Goal: Task Accomplishment & Management: Manage account settings

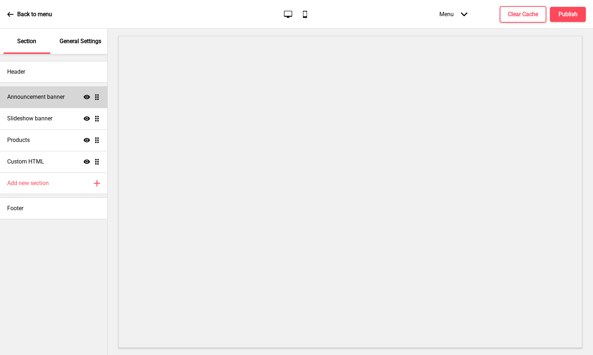
click at [59, 94] on h4 "Announcement banner" at bounding box center [35, 97] width 57 height 8
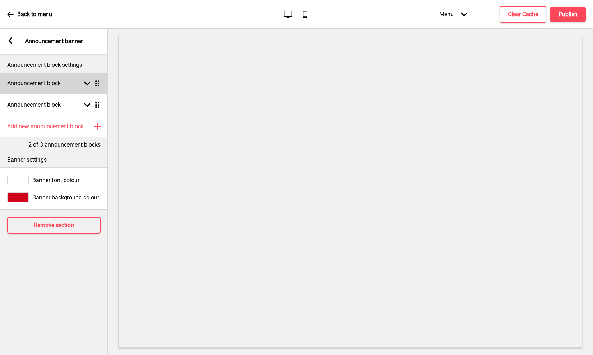
click at [64, 80] on div "Announcement block Arrow down Drag" at bounding box center [54, 84] width 108 height 22
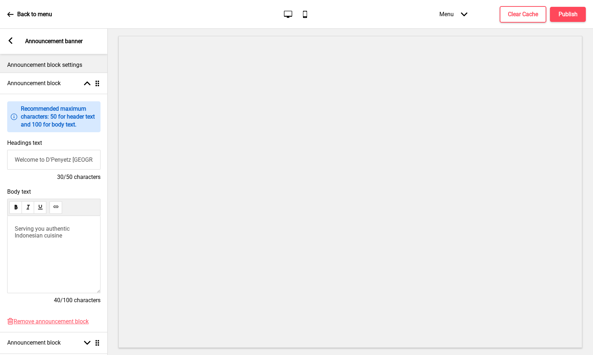
click at [48, 164] on input "Welcome to D'Penyetz [GEOGRAPHIC_DATA]" at bounding box center [53, 160] width 93 height 20
drag, startPoint x: 48, startPoint y: 164, endPoint x: 85, endPoint y: 167, distance: 37.4
click at [85, 167] on input "Welcome to D'Penyetz [GEOGRAPHIC_DATA]" at bounding box center [53, 160] width 93 height 20
type input "Welcome to The Penyet Co"
click at [62, 239] on span "Serving you authentic Indonesian cuisine" at bounding box center [43, 232] width 56 height 14
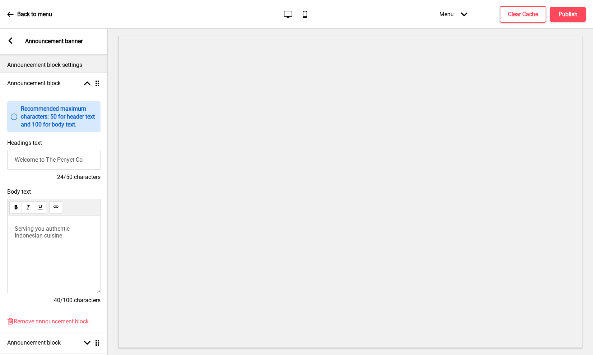
click at [62, 239] on span "Serving you authentic Indonesian cuisine" at bounding box center [43, 232] width 56 height 14
click at [72, 239] on p "Serving you authentic Indonesian cuisine" at bounding box center [54, 232] width 78 height 14
click at [52, 239] on span "Serving you authentic Indonesian cuisin" at bounding box center [43, 232] width 56 height 14
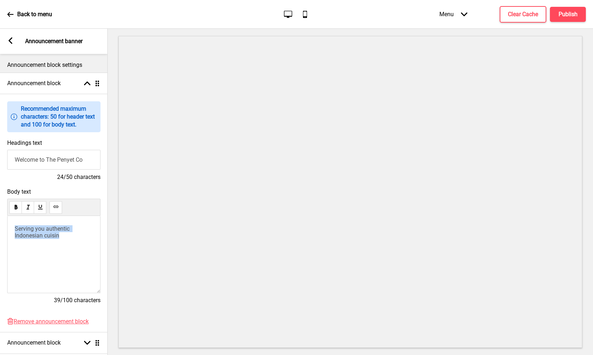
click at [52, 239] on span "Serving you authentic Indonesian cuisin" at bounding box center [43, 232] width 56 height 14
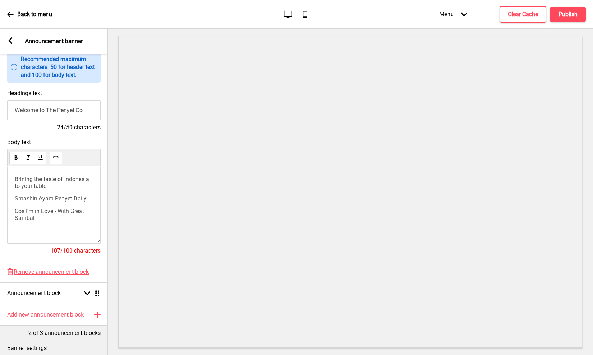
scroll to position [64, 0]
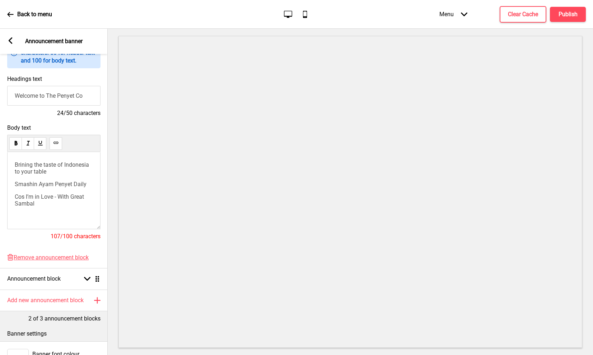
click at [57, 220] on div "Brining the taste of Indonesia to your table Smashin Ayam Penyet Daily Cos I’m …" at bounding box center [53, 190] width 93 height 77
click at [61, 207] on p "Cos I’m in Love - With Great Sambal" at bounding box center [54, 200] width 78 height 14
drag, startPoint x: 48, startPoint y: 178, endPoint x: 7, endPoint y: 172, distance: 42.2
click at [7, 172] on div "Body text Brining the taste of Indonesia to your table Smashin Ayam Penyet Dail…" at bounding box center [54, 186] width 108 height 130
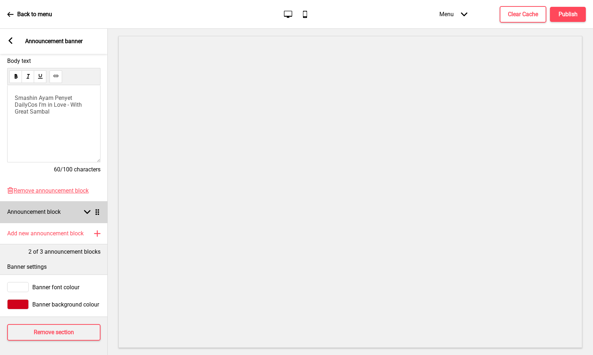
scroll to position [0, 0]
click at [83, 209] on div "Arrow down Drag" at bounding box center [90, 212] width 20 height 6
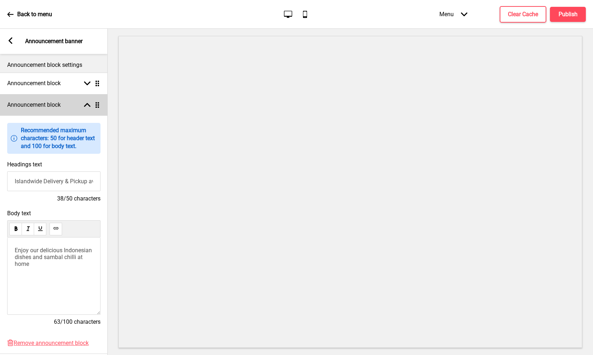
click at [86, 101] on div "Announcement block Arrow up Drag" at bounding box center [54, 105] width 108 height 22
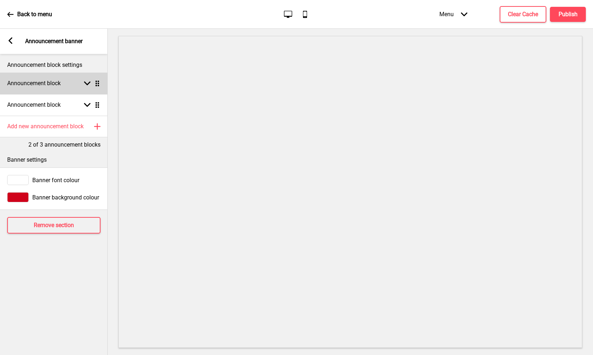
click at [89, 81] on rect at bounding box center [87, 83] width 6 height 6
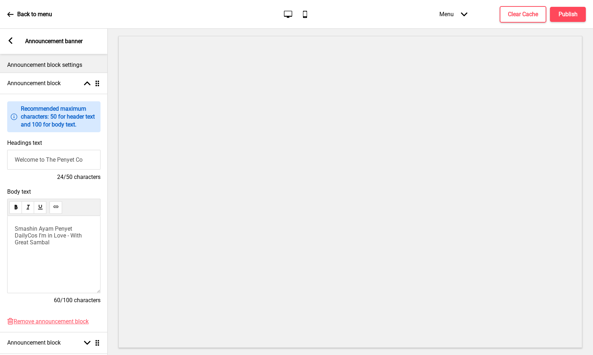
click at [50, 246] on p "Smashin Ayam Penyet DailyCos I’m in Love - With Great Sambal" at bounding box center [54, 235] width 78 height 20
click at [88, 85] on rect at bounding box center [87, 83] width 6 height 6
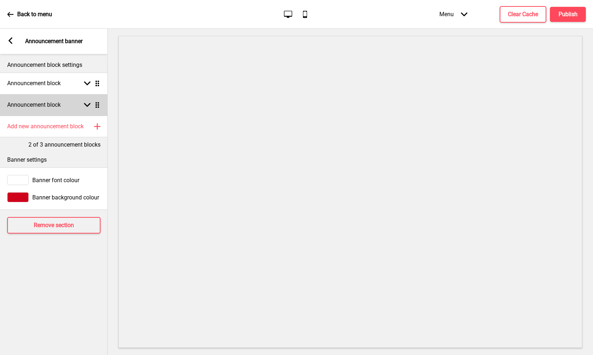
click at [82, 106] on div "Arrow down Drag" at bounding box center [90, 105] width 20 height 6
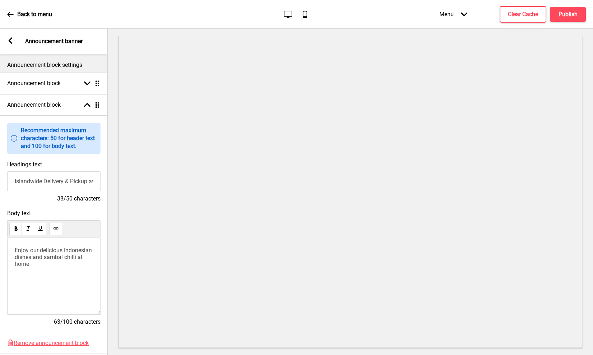
click at [50, 191] on input "Islandwide Delivery & Pickup available" at bounding box center [53, 181] width 93 height 20
click at [57, 267] on p "Enjoy our delicious Indonesian dishes and sambal chilli at home" at bounding box center [53, 257] width 78 height 20
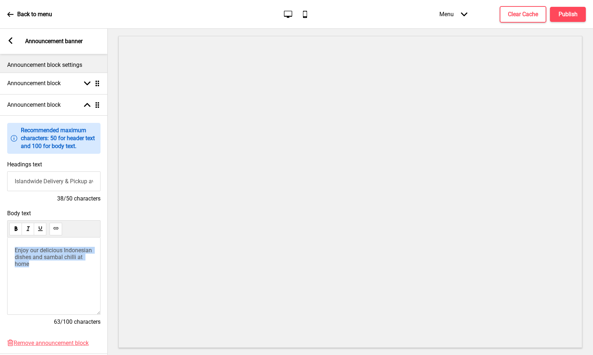
drag, startPoint x: 57, startPoint y: 268, endPoint x: -4, endPoint y: 255, distance: 62.5
click at [0, 255] on html "Back to menu Desktop Mobile Menu Arrow down Product Page Store Information Chec…" at bounding box center [296, 177] width 593 height 355
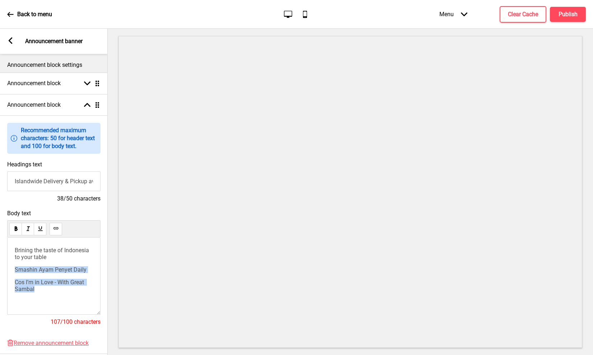
drag, startPoint x: 41, startPoint y: 294, endPoint x: 15, endPoint y: 275, distance: 32.0
click at [15, 275] on div "Brining the taste of Indonesia to your table Smashin Ayam Penyet Daily Cos I’m …" at bounding box center [54, 270] width 78 height 46
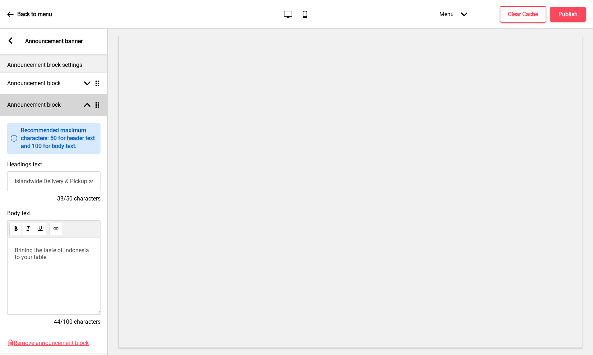
click at [87, 104] on icon at bounding box center [87, 105] width 6 height 4
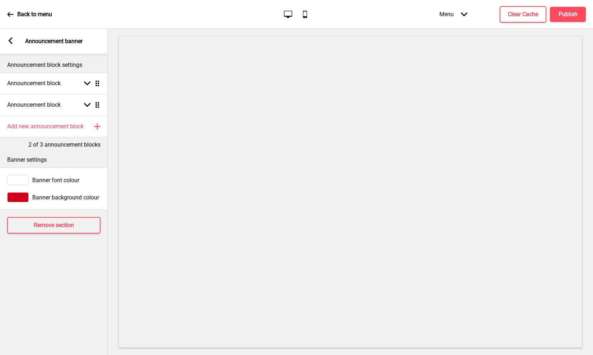
click at [28, 196] on div at bounding box center [18, 197] width 22 height 10
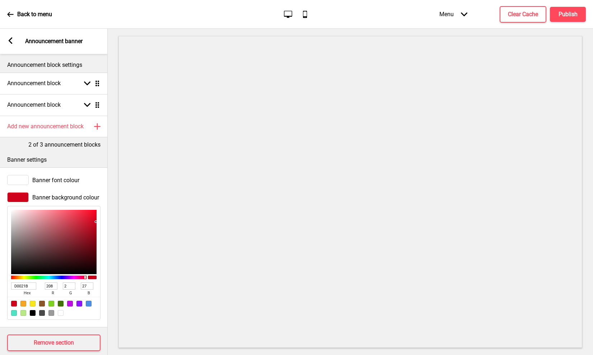
click at [27, 285] on input "D0021B" at bounding box center [23, 285] width 25 height 7
type input "666"
type input "102"
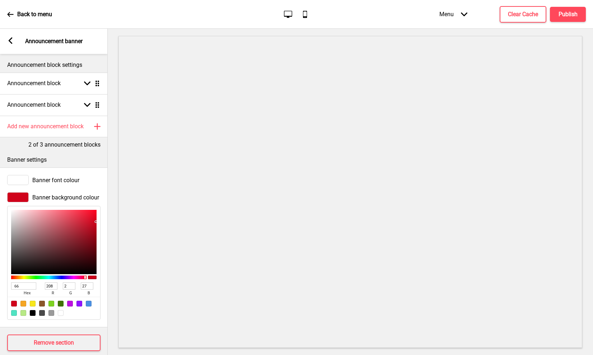
type input "102"
type input "666427"
type input "100"
type input "39"
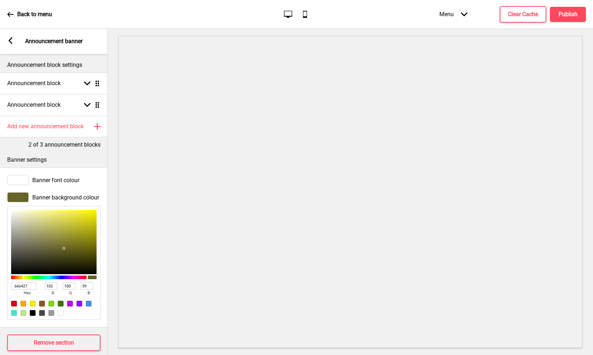
click at [17, 285] on input "666427" at bounding box center [23, 285] width 25 height 7
type input "e66427"
type input "230"
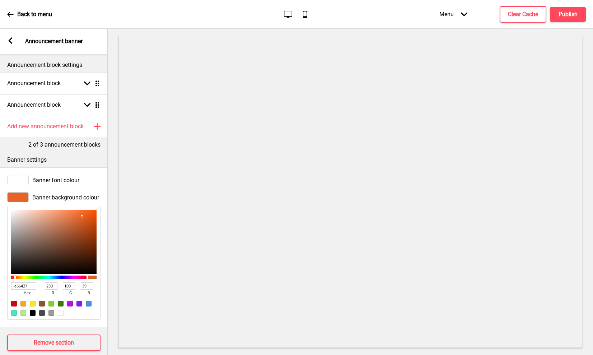
type input "E66427"
click at [24, 182] on div at bounding box center [18, 180] width 22 height 10
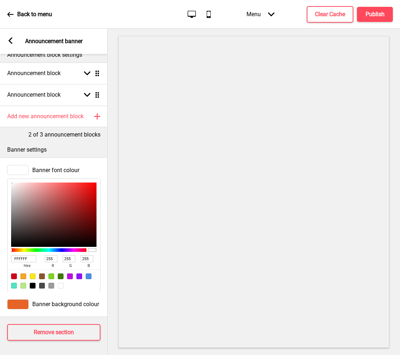
scroll to position [15, 0]
click at [28, 255] on input "FFFFFF" at bounding box center [23, 258] width 25 height 7
type input "3b2"
type input "51"
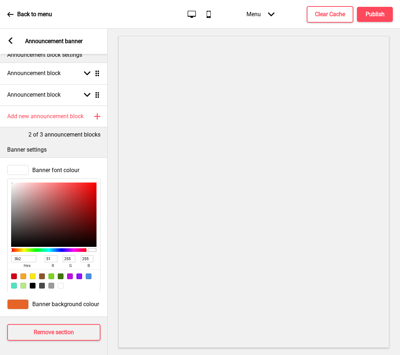
type input "187"
type input "34"
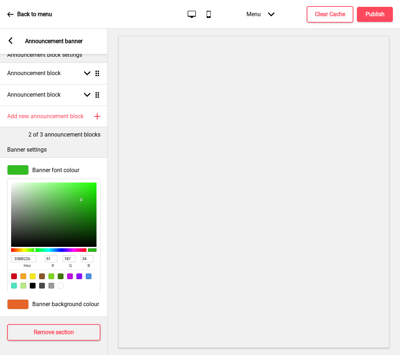
type input "3BB226"
type input "59"
type input "178"
type input "38"
type input "3B2226"
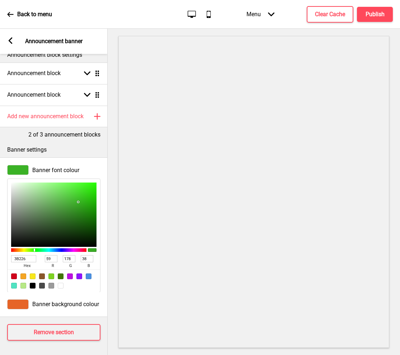
type input "34"
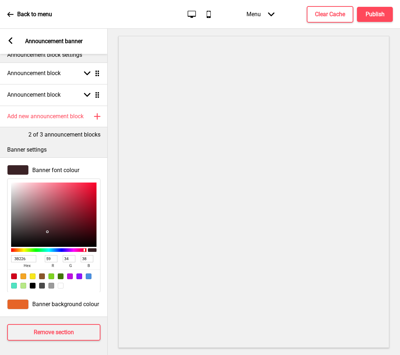
type input "3B2426"
type input "36"
type input "3B2416"
type input "22"
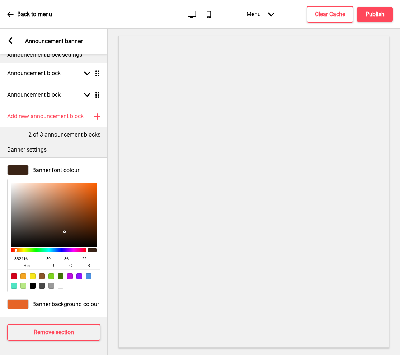
type input "3B2416"
click at [81, 165] on div "Banner font colour" at bounding box center [53, 170] width 93 height 10
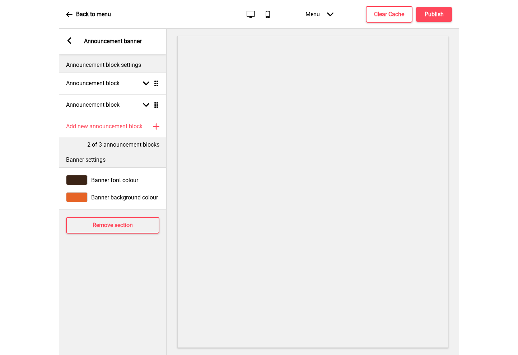
scroll to position [0, 0]
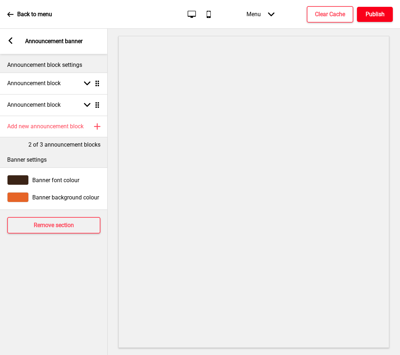
click at [366, 14] on h4 "Publish" at bounding box center [375, 14] width 19 height 8
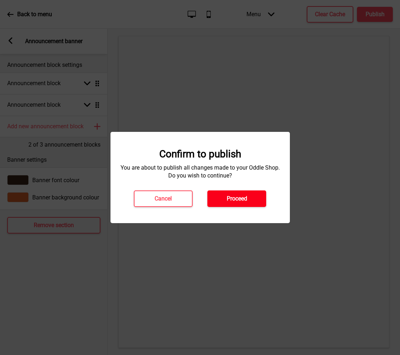
click at [246, 201] on h4 "Proceed" at bounding box center [237, 199] width 20 height 8
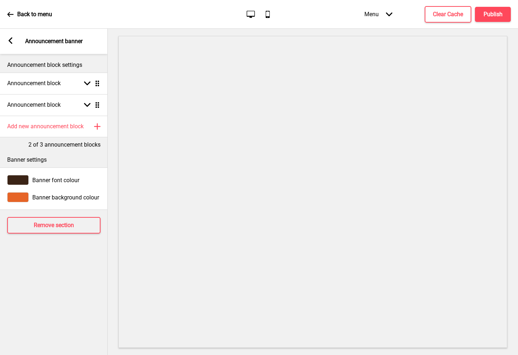
click at [11, 42] on icon at bounding box center [11, 40] width 4 height 6
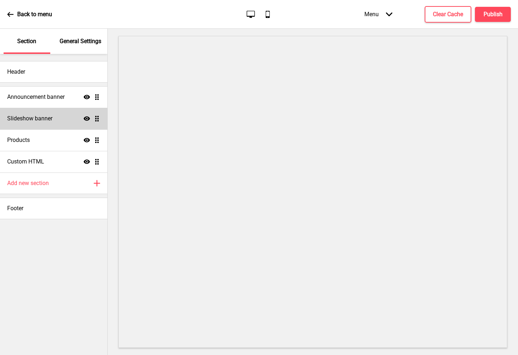
click at [46, 121] on h4 "Slideshow banner" at bounding box center [29, 119] width 45 height 8
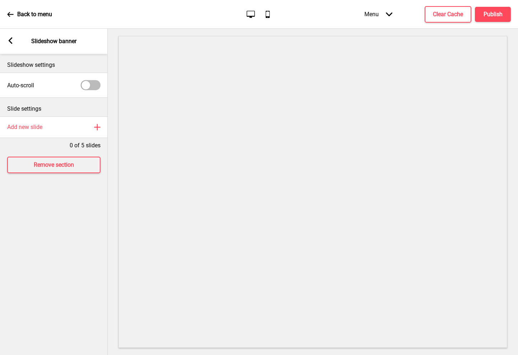
click at [13, 41] on rect at bounding box center [10, 40] width 6 height 6
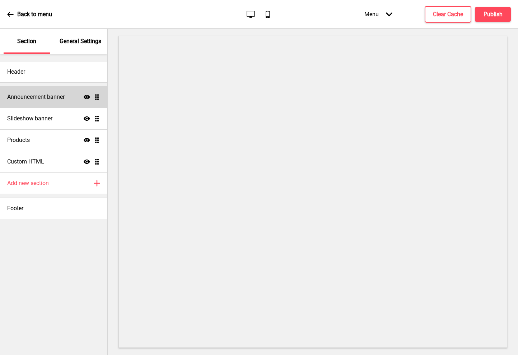
click at [37, 95] on h4 "Announcement banner" at bounding box center [35, 97] width 57 height 8
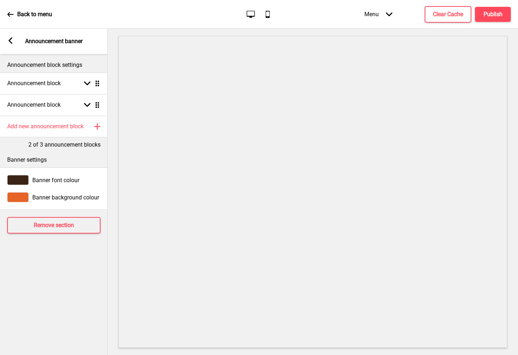
click at [11, 42] on icon at bounding box center [11, 40] width 4 height 6
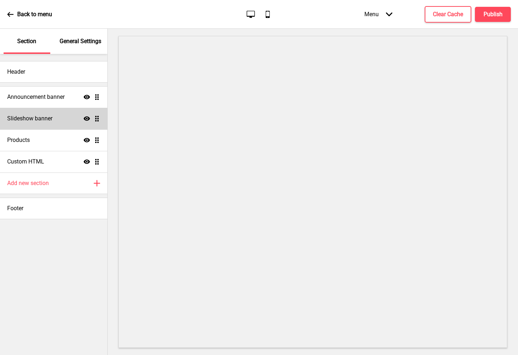
click at [29, 117] on h4 "Slideshow banner" at bounding box center [29, 119] width 45 height 8
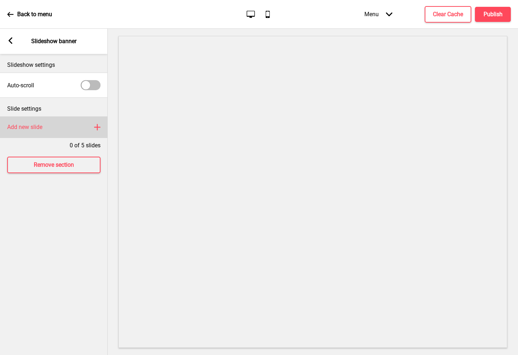
click at [53, 131] on div "Add new slide Plus" at bounding box center [54, 127] width 108 height 22
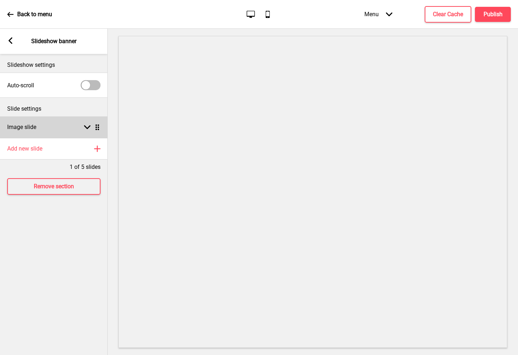
click at [84, 126] on div "Arrow down Drag" at bounding box center [90, 127] width 20 height 6
select select "right"
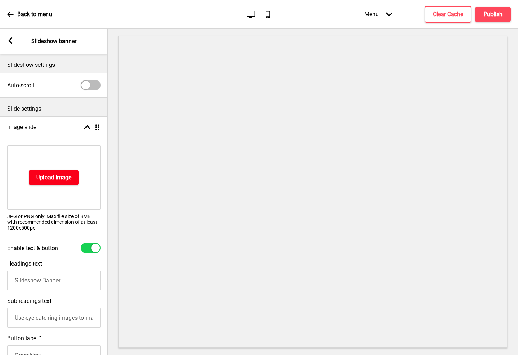
click at [45, 178] on h4 "Upload Image" at bounding box center [53, 177] width 35 height 8
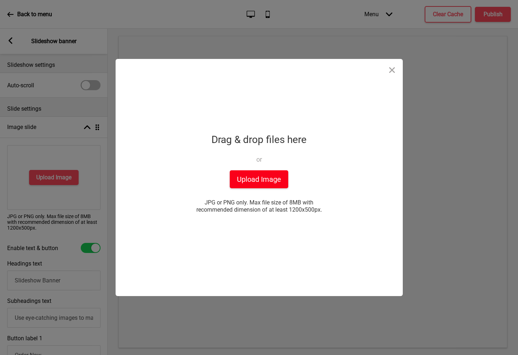
click at [244, 181] on button "Upload Image" at bounding box center [259, 179] width 59 height 18
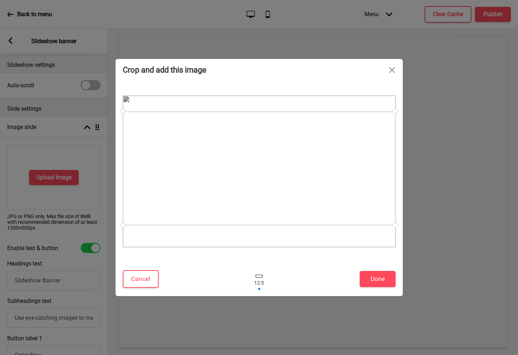
drag, startPoint x: 239, startPoint y: 165, endPoint x: 237, endPoint y: 162, distance: 3.7
click at [237, 162] on div at bounding box center [259, 168] width 273 height 114
click at [389, 70] on button "Close" at bounding box center [392, 70] width 22 height 22
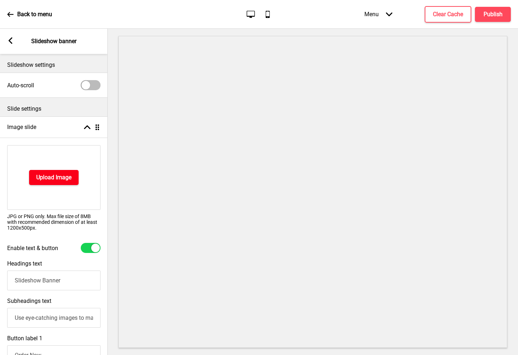
click at [56, 174] on h4 "Upload Image" at bounding box center [53, 177] width 35 height 8
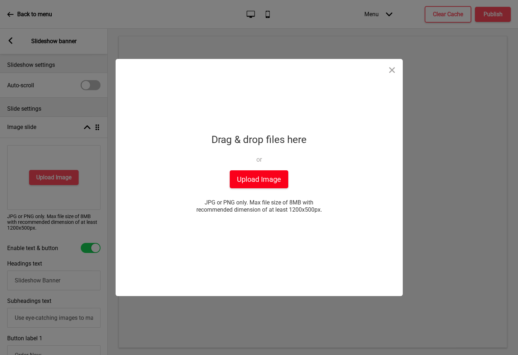
click at [267, 181] on button "Upload Image" at bounding box center [259, 179] width 59 height 18
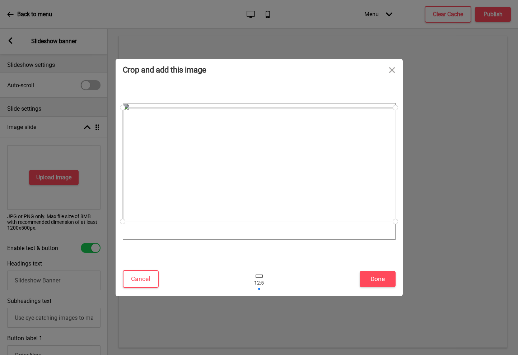
drag, startPoint x: 329, startPoint y: 186, endPoint x: 328, endPoint y: 179, distance: 6.8
click at [328, 179] on div at bounding box center [259, 165] width 273 height 114
click at [375, 278] on button "Done" at bounding box center [378, 279] width 36 height 16
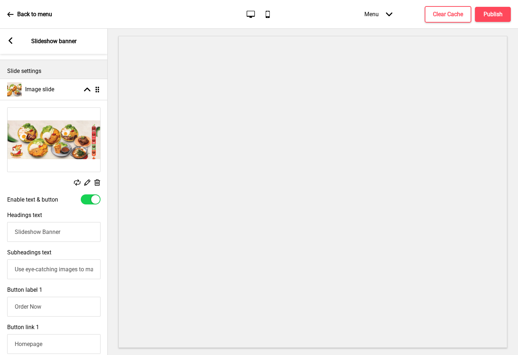
scroll to position [40, 0]
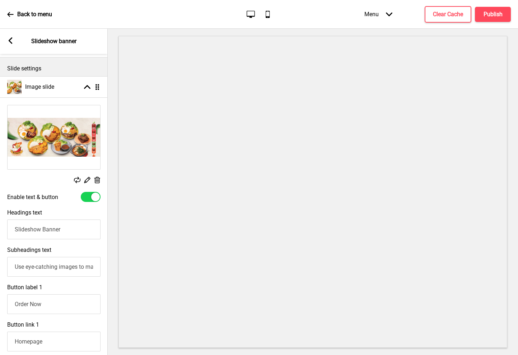
click at [60, 266] on input "Use eye-catching images to make a strong first impression of your brand" at bounding box center [53, 267] width 93 height 20
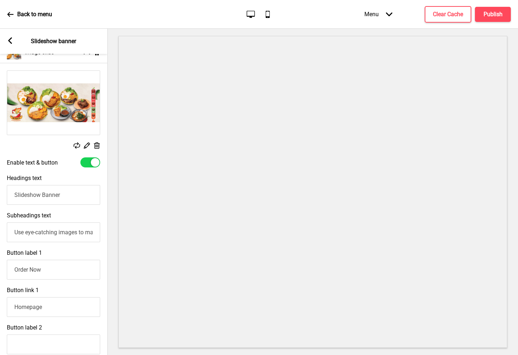
scroll to position [76, 0]
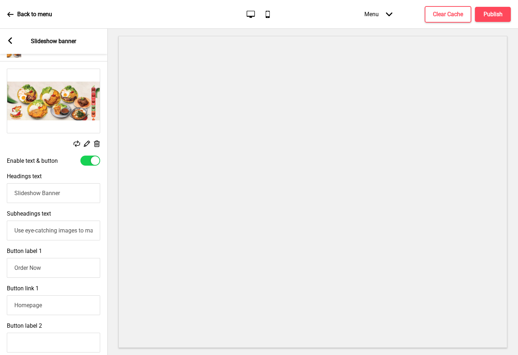
click at [70, 228] on input "Use eye-catching images to make a strong first impression of your brand" at bounding box center [53, 230] width 93 height 20
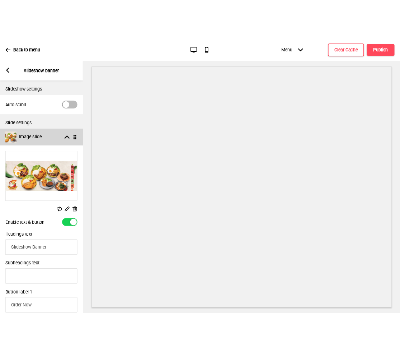
scroll to position [0, 0]
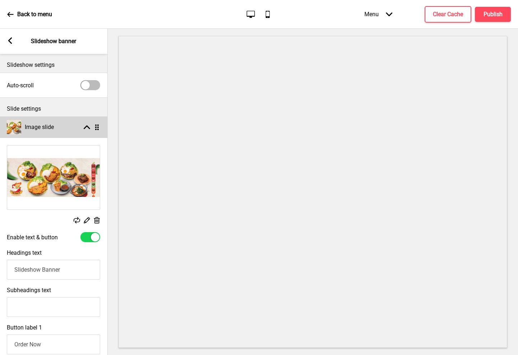
click at [85, 130] on rect at bounding box center [87, 127] width 6 height 6
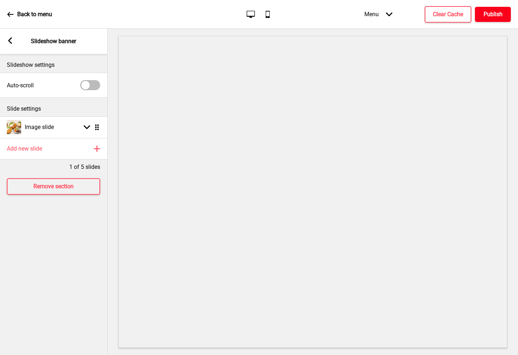
click at [496, 16] on h4 "Publish" at bounding box center [493, 14] width 19 height 8
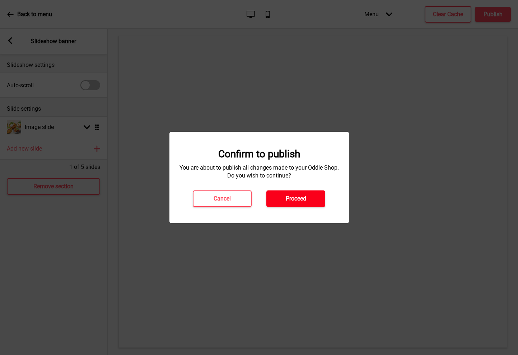
click at [301, 200] on h4 "Proceed" at bounding box center [296, 199] width 20 height 8
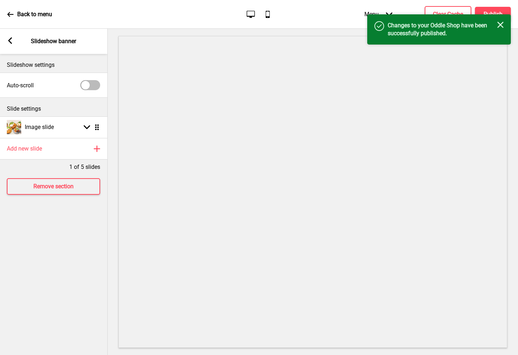
click at [13, 35] on div "Arrow left Slideshow banner" at bounding box center [54, 41] width 108 height 25
click at [8, 44] on rect at bounding box center [10, 40] width 6 height 6
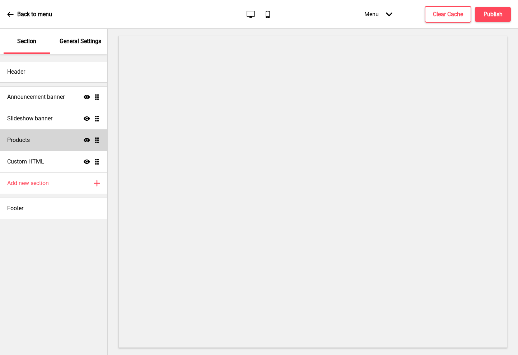
click at [32, 141] on div "Products Show Drag" at bounding box center [53, 140] width 107 height 22
select select "list"
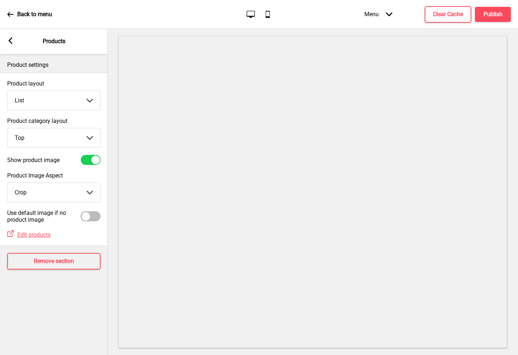
click at [11, 48] on div "Arrow left Products" at bounding box center [54, 41] width 108 height 25
click at [11, 43] on icon at bounding box center [11, 40] width 4 height 6
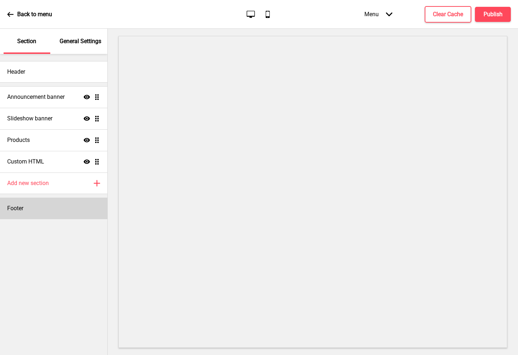
click at [30, 211] on div "Footer" at bounding box center [53, 208] width 107 height 22
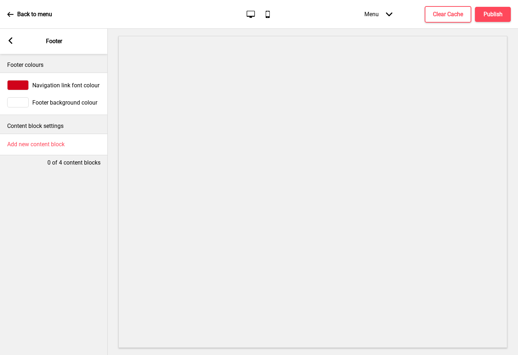
click at [15, 81] on div at bounding box center [18, 85] width 22 height 10
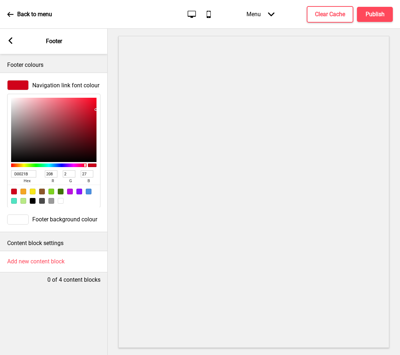
click at [24, 176] on input "D0021B" at bounding box center [23, 173] width 25 height 7
type input "366"
type input "51"
type input "102"
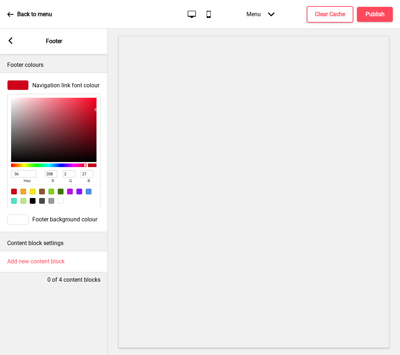
type input "102"
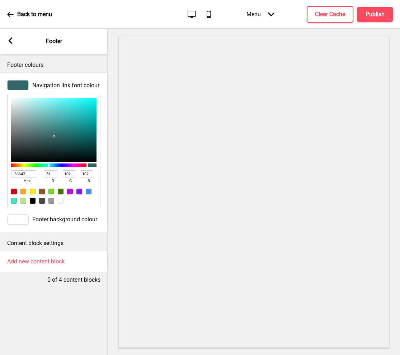
type input "366427"
type input "54"
type input "100"
type input "39"
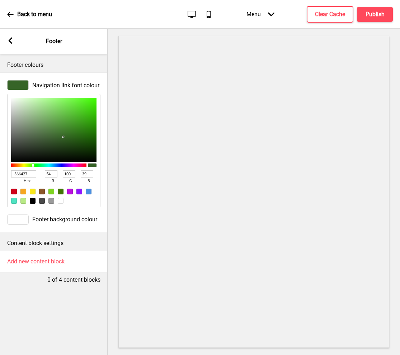
click at [17, 174] on input "366427" at bounding box center [23, 173] width 25 height 7
type input "e66427"
type input "230"
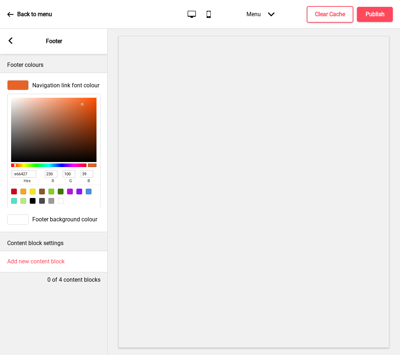
type input "E66427"
click at [23, 220] on div at bounding box center [18, 219] width 22 height 10
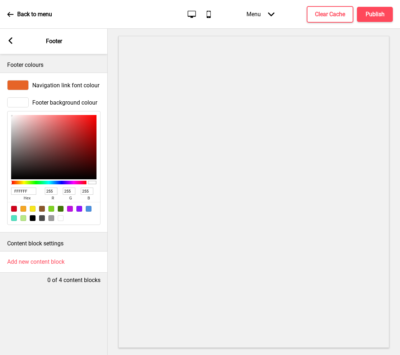
click at [20, 101] on div at bounding box center [18, 102] width 22 height 10
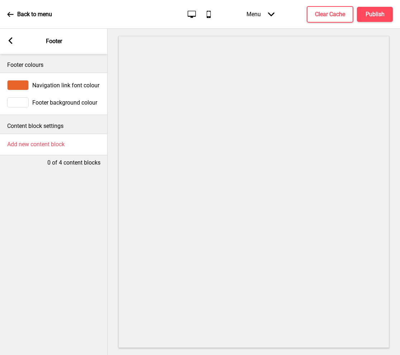
click at [13, 101] on div at bounding box center [18, 102] width 22 height 10
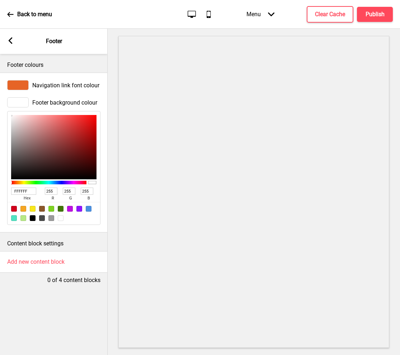
click at [19, 103] on div at bounding box center [18, 102] width 22 height 10
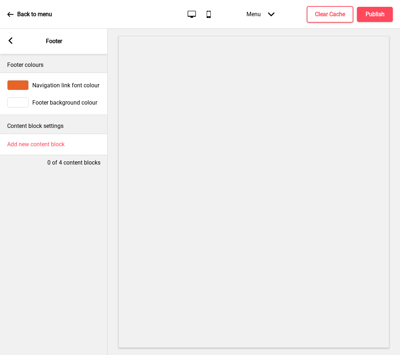
click at [22, 101] on div at bounding box center [18, 102] width 22 height 10
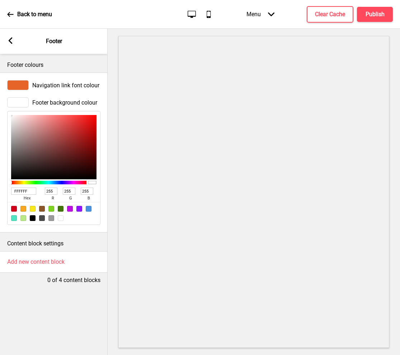
click at [22, 192] on input "FFFFFF" at bounding box center [23, 190] width 25 height 7
click at [22, 191] on input "FFFFFF" at bounding box center [23, 190] width 25 height 7
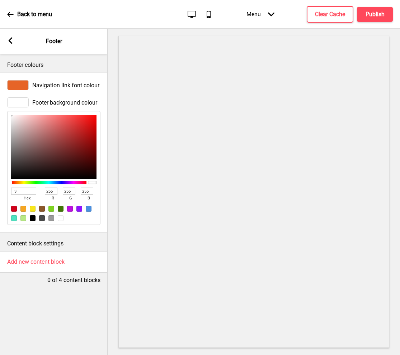
type input "FFFFFF"
click at [23, 99] on div at bounding box center [18, 102] width 22 height 10
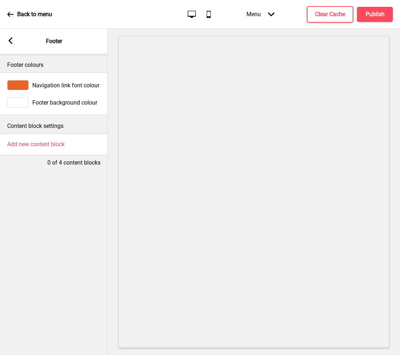
click at [21, 107] on div at bounding box center [18, 102] width 22 height 10
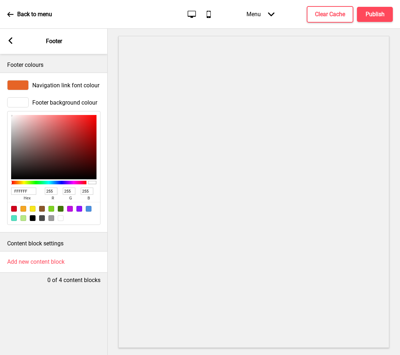
click at [19, 195] on span "hex" at bounding box center [27, 198] width 32 height 7
click at [24, 191] on input "FFFFFF" at bounding box center [23, 190] width 25 height 7
type input "3b2"
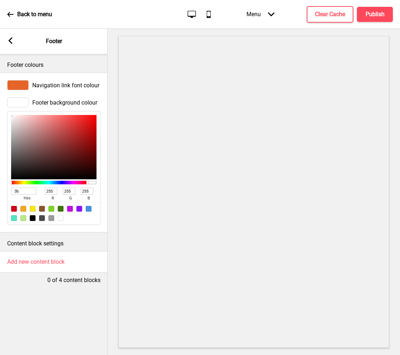
type input "51"
type input "187"
type input "34"
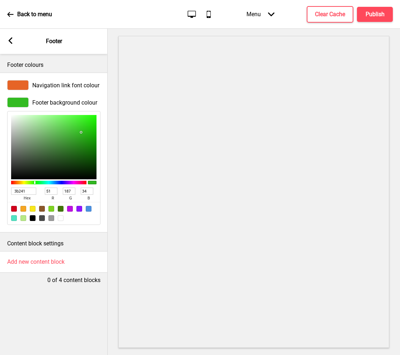
type input "3b2416"
type input "59"
type input "36"
type input "22"
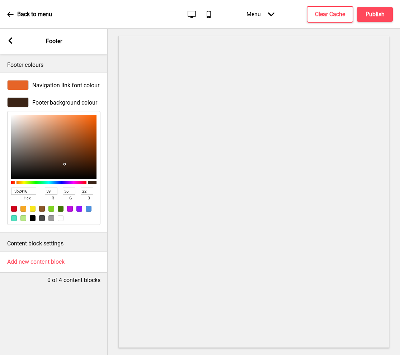
type input "3B2416"
click at [56, 242] on p "Content block settings" at bounding box center [53, 243] width 93 height 8
click at [377, 16] on h4 "Publish" at bounding box center [375, 14] width 19 height 8
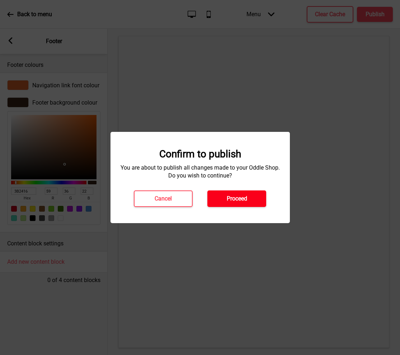
click at [240, 202] on h4 "Proceed" at bounding box center [237, 199] width 20 height 8
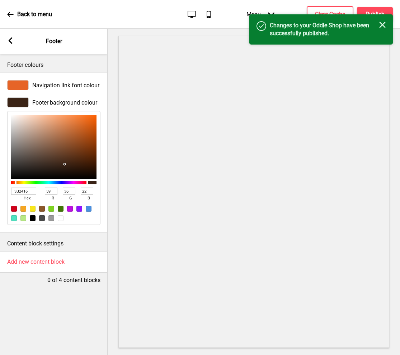
click at [10, 44] on rect at bounding box center [10, 40] width 6 height 6
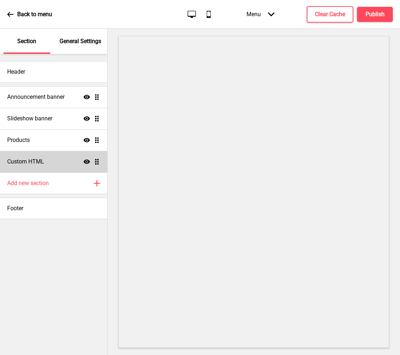
click at [41, 164] on h4 "Custom HTML" at bounding box center [25, 162] width 37 height 8
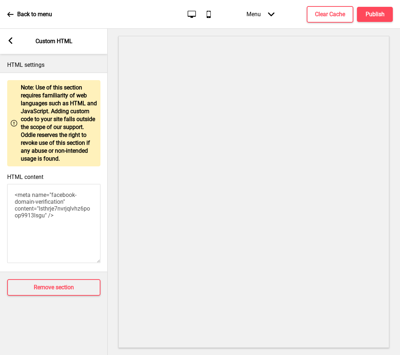
click at [11, 45] on div "Arrow left" at bounding box center [10, 41] width 6 height 8
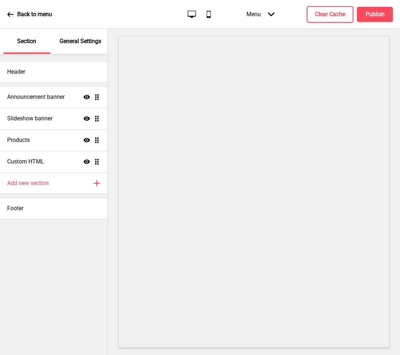
click at [62, 35] on div "General Settings" at bounding box center [80, 41] width 47 height 25
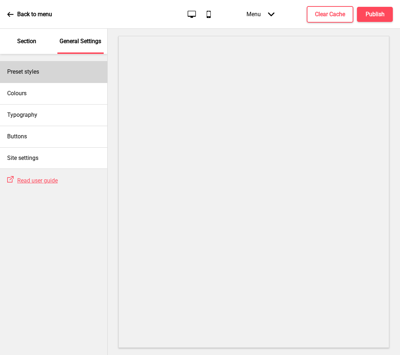
click at [37, 66] on div "Preset styles" at bounding box center [53, 72] width 107 height 22
select select "Custom"
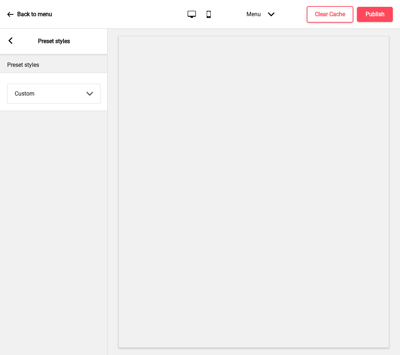
click at [11, 39] on icon at bounding box center [11, 40] width 4 height 6
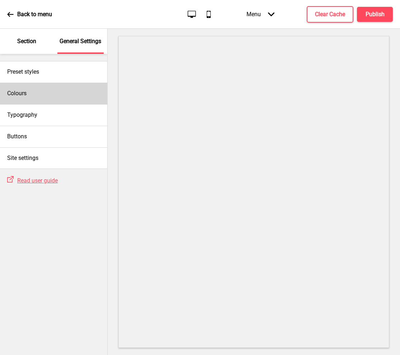
click at [28, 98] on div "Colours" at bounding box center [53, 94] width 107 height 22
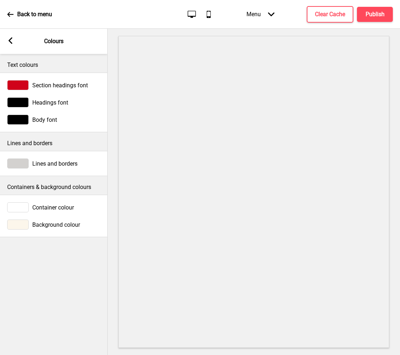
click at [18, 88] on div at bounding box center [18, 85] width 22 height 10
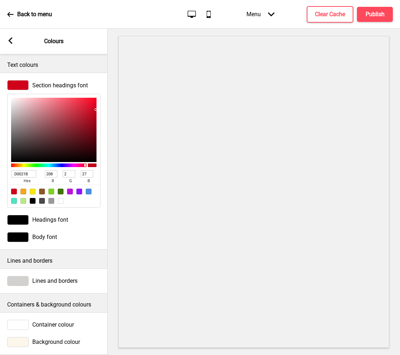
click at [22, 175] on input "D0021B" at bounding box center [23, 173] width 25 height 7
type input "4"
type input "e66"
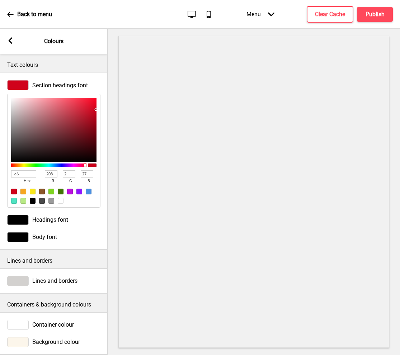
type input "238"
type input "102"
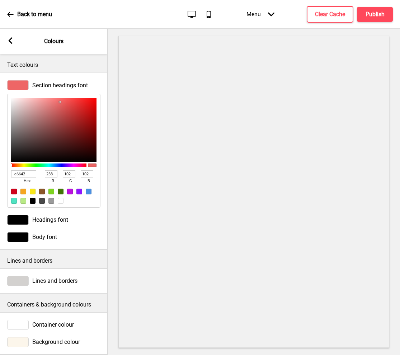
type input "e66427"
type input "230"
type input "100"
type input "39"
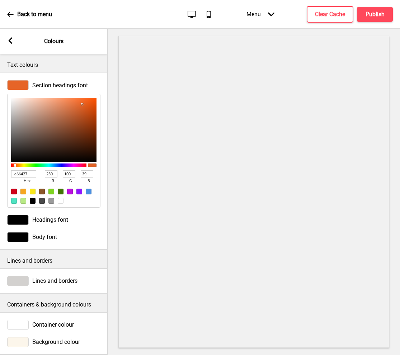
type input "E66427"
click at [23, 216] on div at bounding box center [18, 220] width 22 height 10
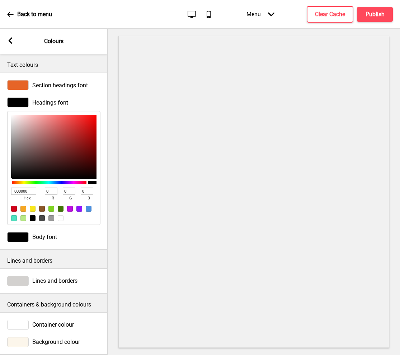
click at [28, 192] on input "000000" at bounding box center [23, 190] width 25 height 7
type input "3b2"
type input "51"
type input "187"
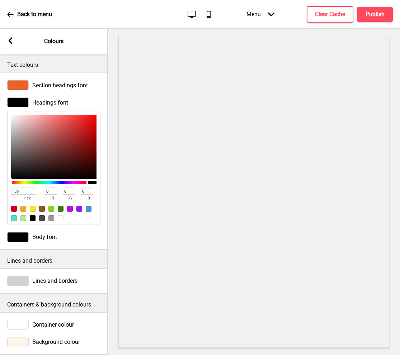
type input "34"
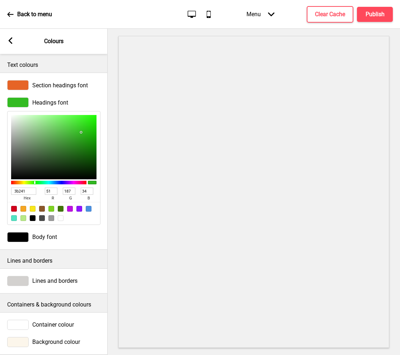
type input "3b2416"
type input "59"
type input "36"
type input "22"
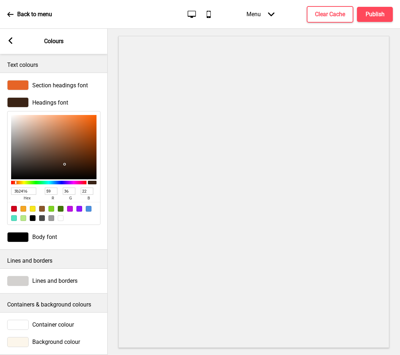
type input "3B2416"
click at [46, 239] on span "Body font" at bounding box center [44, 236] width 25 height 7
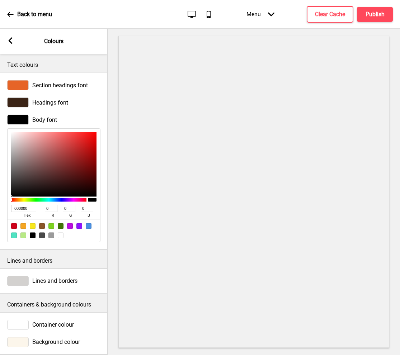
click at [21, 106] on div at bounding box center [18, 102] width 22 height 10
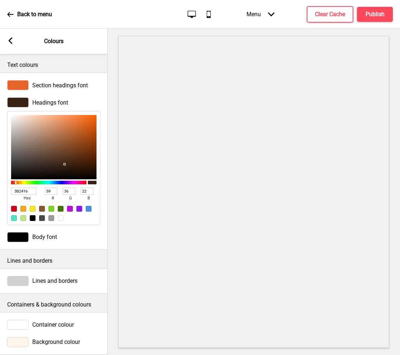
click at [21, 191] on input "3B2416" at bounding box center [23, 190] width 25 height 7
type input "faa"
type input "255"
type input "170"
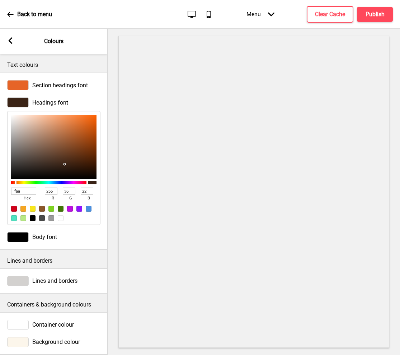
type input "170"
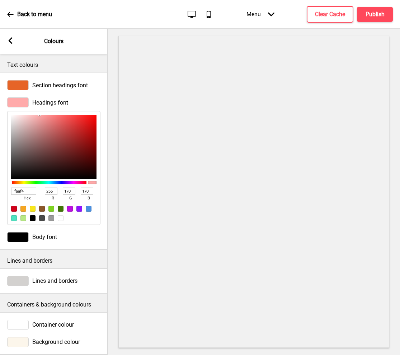
type input "faaf43"
type input "250"
type input "175"
type input "67"
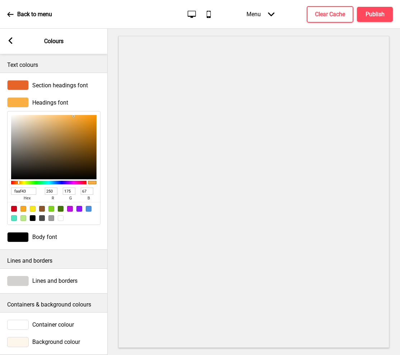
type input "FAAF43"
click at [55, 109] on div "FAAF43 hex 250 r 175 g 67 b 100 a" at bounding box center [53, 165] width 93 height 117
click at [59, 104] on span "Headings font" at bounding box center [50, 102] width 36 height 7
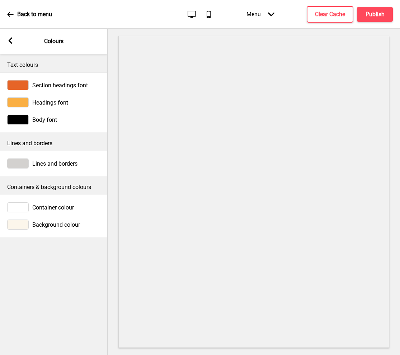
click at [43, 105] on span "Headings font" at bounding box center [50, 102] width 36 height 7
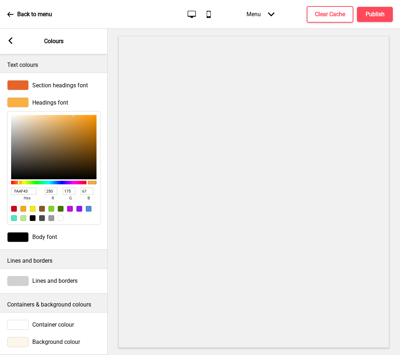
click at [43, 105] on span "Headings font" at bounding box center [50, 102] width 36 height 7
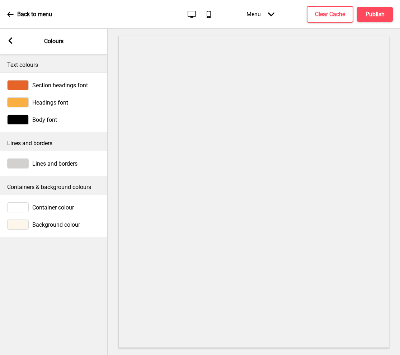
click at [41, 125] on div "Body font" at bounding box center [54, 119] width 108 height 17
click at [40, 120] on span "Body font" at bounding box center [44, 119] width 25 height 7
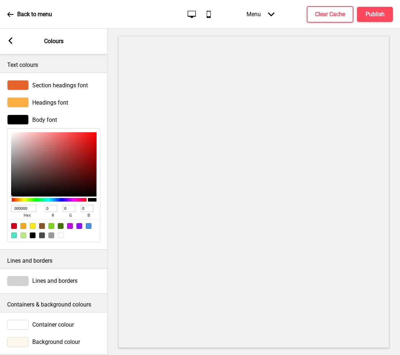
click at [21, 207] on input "000000" at bounding box center [23, 208] width 25 height 7
type input "3b2"
type input "51"
type input "187"
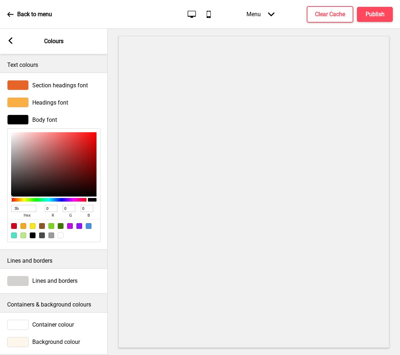
type input "34"
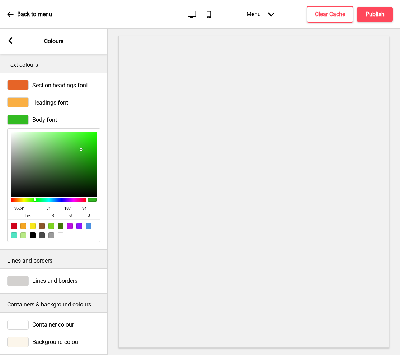
type input "3b2416"
type input "59"
type input "36"
type input "22"
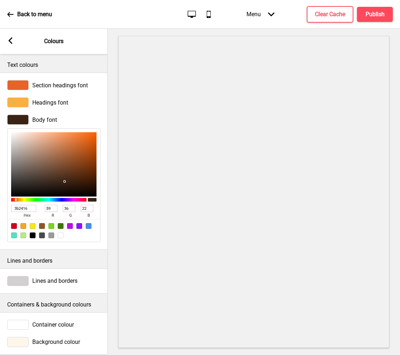
type input "3B2416"
click at [33, 257] on p "Lines and borders" at bounding box center [53, 261] width 93 height 8
click at [63, 123] on div "Body font" at bounding box center [53, 120] width 93 height 10
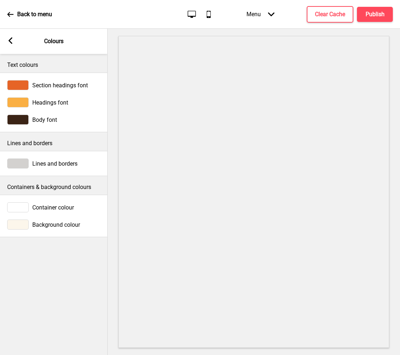
click at [42, 163] on span "Lines and borders" at bounding box center [54, 163] width 45 height 7
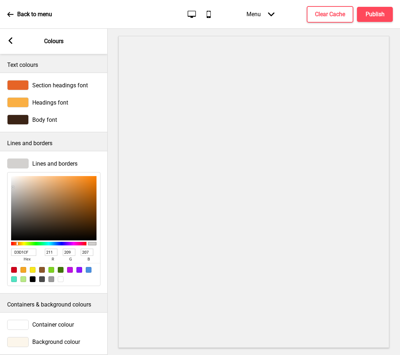
click at [26, 248] on input "D3D1CF" at bounding box center [23, 251] width 25 height 7
type input "7fa"
type input "119"
type input "255"
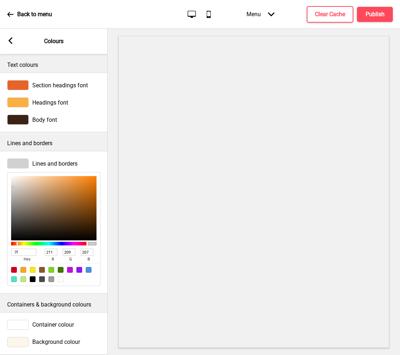
type input "170"
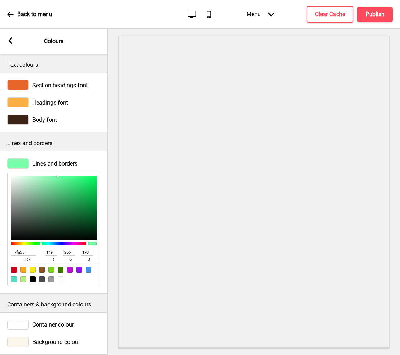
type input "7fa359"
type input "127"
type input "163"
type input "89"
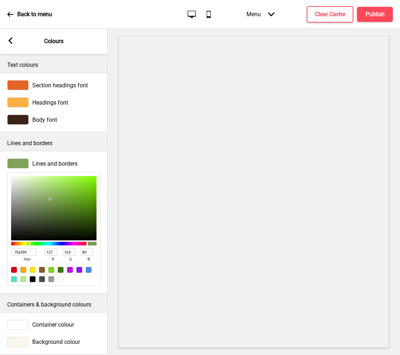
type input "7FA359"
click at [53, 158] on div "Lines and borders" at bounding box center [53, 163] width 93 height 10
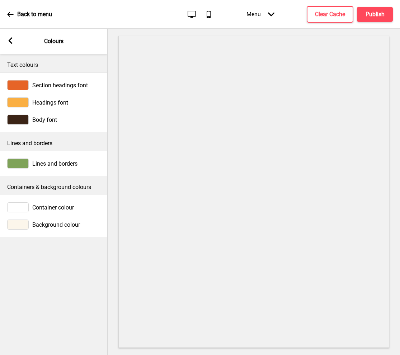
click at [51, 208] on span "Container colour" at bounding box center [53, 207] width 42 height 7
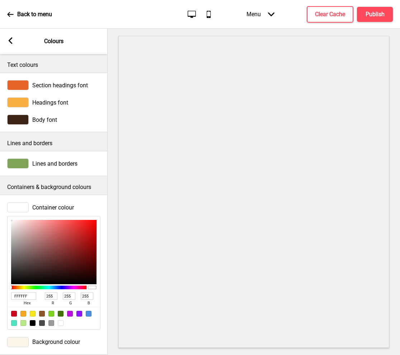
click at [26, 297] on input "FFFFFF" at bounding box center [23, 295] width 25 height 7
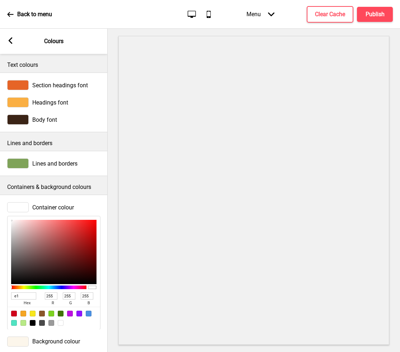
type input "e12"
type input "238"
type input "17"
type input "34"
type input "e12821"
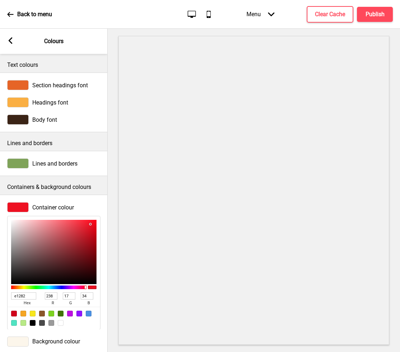
type input "225"
type input "40"
type input "33"
type input "EE1121"
type input "238"
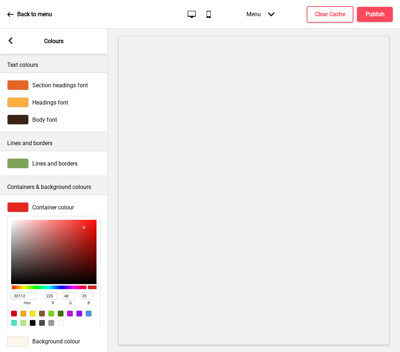
type input "17"
type input "EE112a"
type input "42"
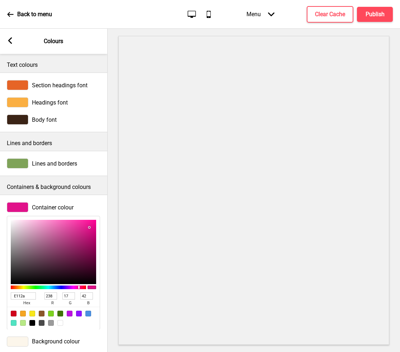
type input "E1128a"
type input "225"
type input "18"
type input "138"
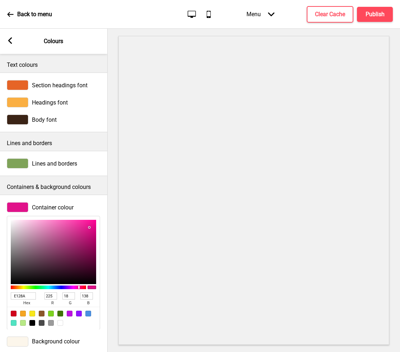
type input "E1282A"
type input "40"
type input "42"
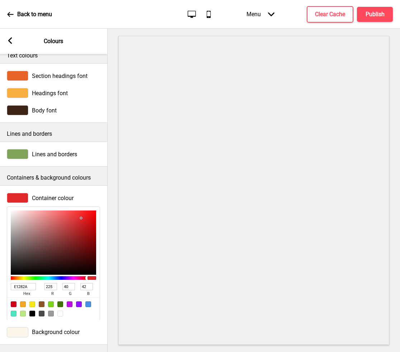
scroll to position [0, 0]
type input "E1282A"
click at [64, 195] on span "Container colour" at bounding box center [53, 198] width 42 height 7
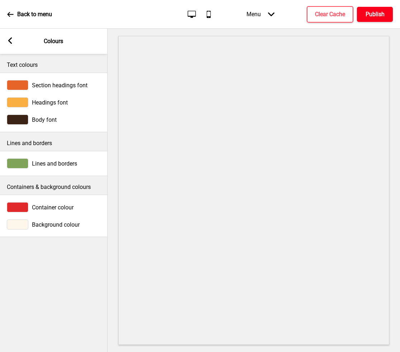
click at [383, 13] on h4 "Publish" at bounding box center [375, 14] width 19 height 8
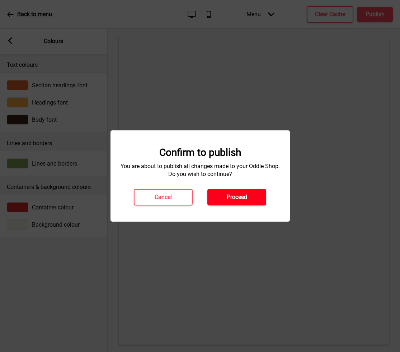
click at [229, 199] on h4 "Proceed" at bounding box center [237, 197] width 20 height 8
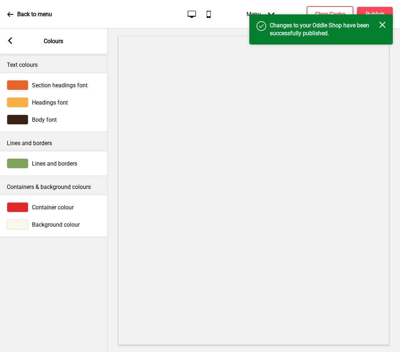
click at [13, 41] on rect at bounding box center [10, 40] width 6 height 6
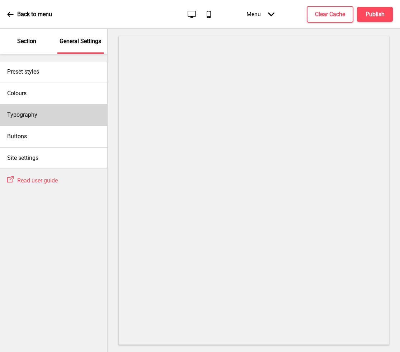
click at [50, 115] on div "Typography" at bounding box center [53, 115] width 107 height 22
select select "[PERSON_NAME]"
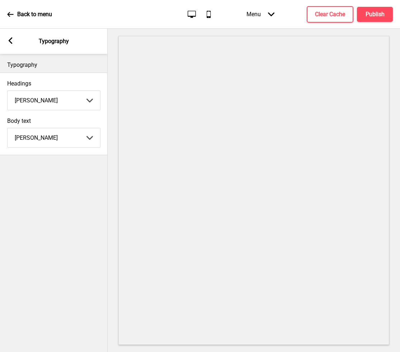
click at [12, 38] on icon at bounding box center [11, 40] width 4 height 6
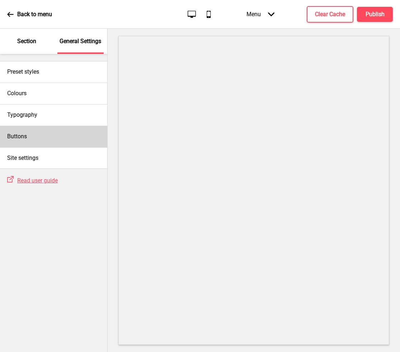
click at [31, 131] on div "Buttons" at bounding box center [53, 137] width 107 height 22
select select "square"
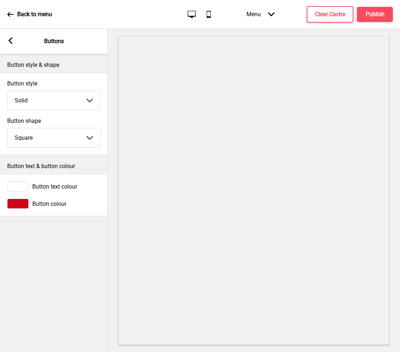
click at [22, 205] on div at bounding box center [18, 204] width 22 height 10
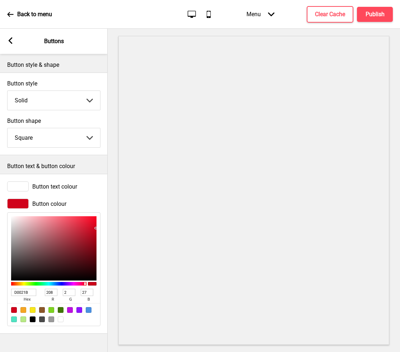
click at [19, 289] on input "D0021B" at bounding box center [23, 292] width 25 height 7
type input "7fa"
type input "119"
type input "255"
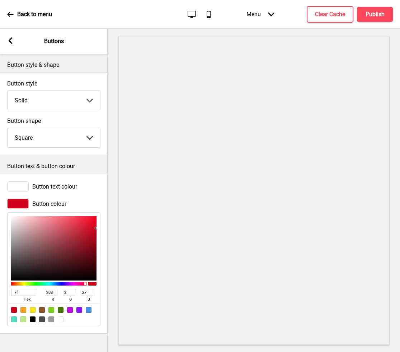
type input "170"
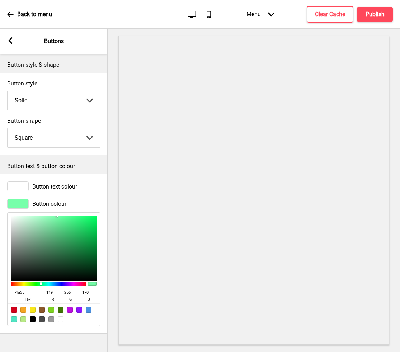
type input "7fa359"
type input "127"
type input "163"
type input "89"
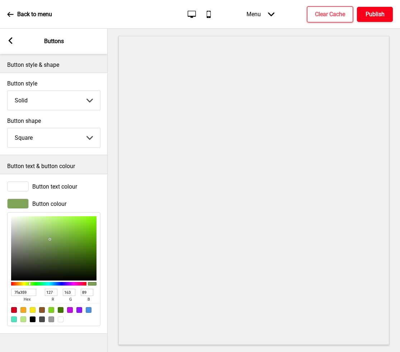
type input "7FA359"
click at [377, 12] on h4 "Publish" at bounding box center [375, 14] width 19 height 8
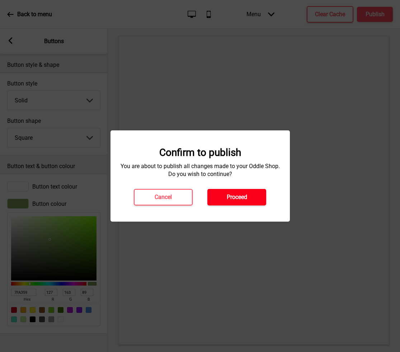
click at [238, 201] on h4 "Proceed" at bounding box center [237, 197] width 20 height 8
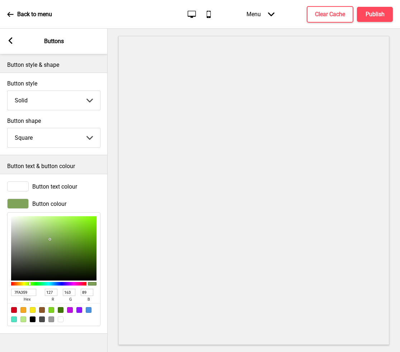
click at [11, 43] on icon at bounding box center [11, 40] width 4 height 6
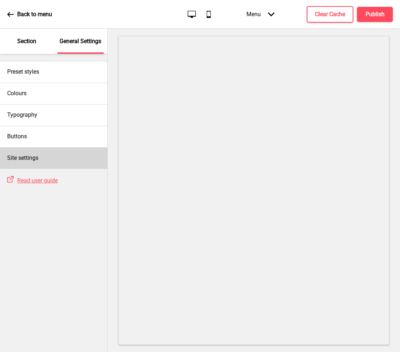
click at [33, 158] on h4 "Site settings" at bounding box center [22, 158] width 31 height 8
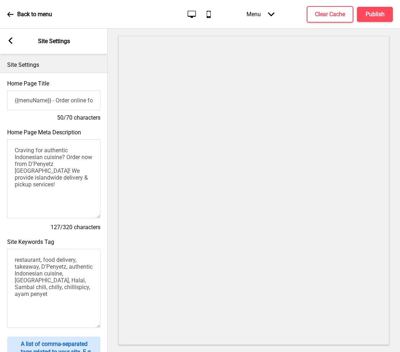
drag, startPoint x: 68, startPoint y: 99, endPoint x: 104, endPoint y: 99, distance: 36.3
click at [104, 99] on div "Home Page Title {{menuName}} - Order online for delivery & pickup! 50/70 charac…" at bounding box center [54, 100] width 108 height 49
drag, startPoint x: 59, startPoint y: 181, endPoint x: -12, endPoint y: 132, distance: 86.6
click at [0, 132] on html "Back to menu Desktop Mobile Menu Arrow down Product Page Store Information Chec…" at bounding box center [200, 176] width 400 height 352
paste textarea "Brining the taste of Indonesia to your table Smashin Ayam Penyet Daily Cos I’m …"
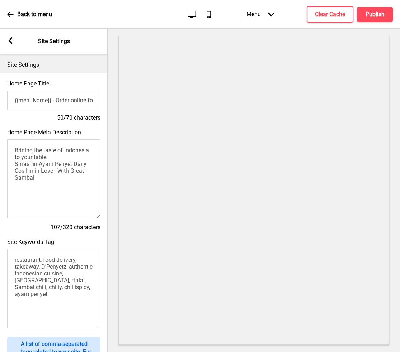
click at [62, 160] on textarea "Brining the taste of Indonesia to your table Smashin Ayam Penyet Daily Cos I’m …" at bounding box center [53, 178] width 93 height 79
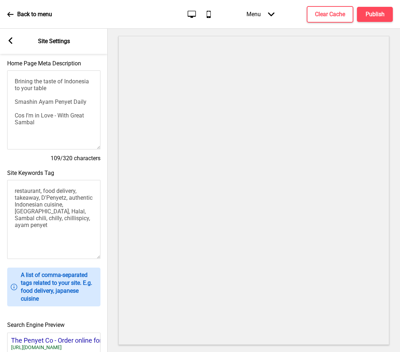
scroll to position [70, 0]
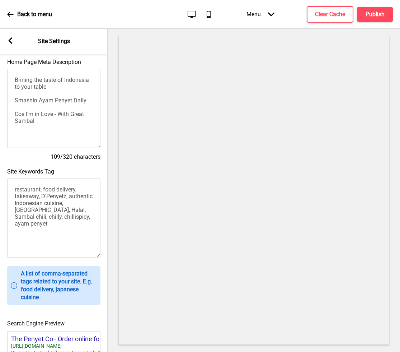
type textarea "Brining the taste of Indonesia to your table Smashin Ayam Penyet Daily Cos I’m …"
click at [59, 194] on textarea "restaurant, food delivery, takeaway, D'Penyetz, authentic Indonesian cuisine, […" at bounding box center [53, 217] width 93 height 79
click at [55, 194] on textarea "restaurant, food delivery, takeaway, D'Penyetz, authentic Indonesian cuisine, […" at bounding box center [53, 217] width 93 height 79
click at [16, 190] on textarea "restaurant, food delivery, takeaway, authentic Indonesian cuisine, [GEOGRAPHIC_…" at bounding box center [53, 217] width 93 height 79
drag, startPoint x: 62, startPoint y: 227, endPoint x: 48, endPoint y: 243, distance: 21.9
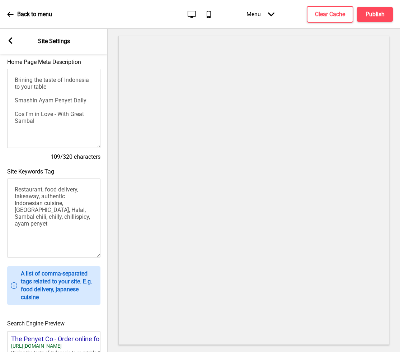
click at [48, 243] on textarea "Restaurant, food delivery, takeaway, authentic Indonesian cuisine, [GEOGRAPHIC_…" at bounding box center [53, 217] width 93 height 79
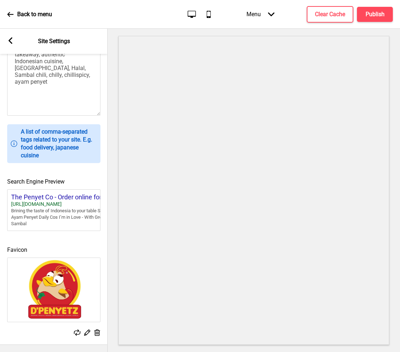
scroll to position [221, 0]
type textarea "Restaurant, food delivery, takeaway, authentic Indonesian cuisine, [GEOGRAPHIC_…"
click at [98, 329] on icon at bounding box center [97, 332] width 6 height 6
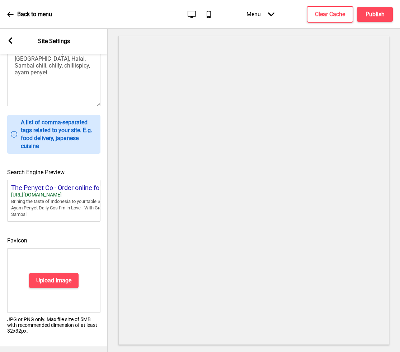
click at [73, 244] on h4 "Favicon" at bounding box center [53, 241] width 93 height 8
click at [55, 284] on h4 "Upload Image" at bounding box center [53, 280] width 35 height 8
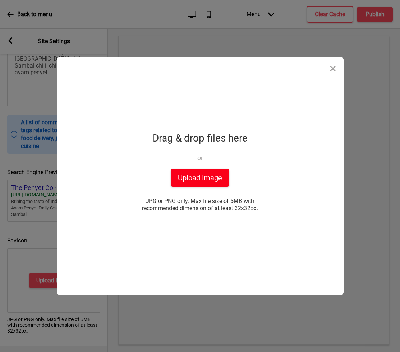
click at [188, 181] on button "Upload Image" at bounding box center [200, 178] width 59 height 18
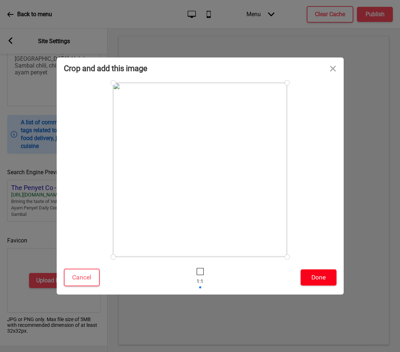
click at [325, 274] on button "Done" at bounding box center [319, 277] width 36 height 16
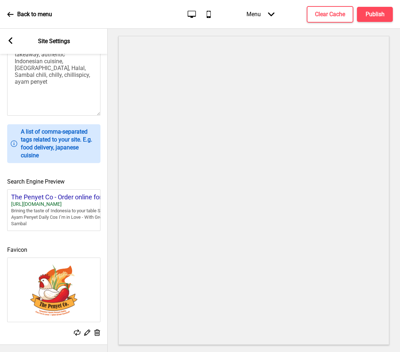
scroll to position [0, 0]
drag, startPoint x: 23, startPoint y: 206, endPoint x: 33, endPoint y: 204, distance: 9.9
click at [33, 207] on div "Brining the taste of Indonesia to your table Smashin Ayam Penyet Daily Cos I’m …" at bounding box center [65, 217] width 108 height 20
click at [372, 13] on h4 "Publish" at bounding box center [375, 14] width 19 height 8
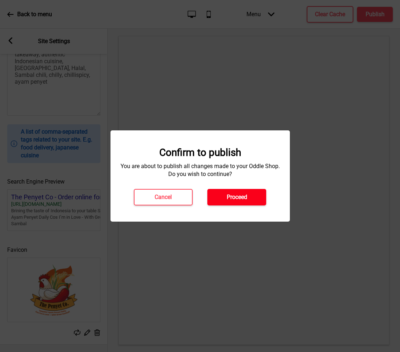
click at [227, 197] on h4 "Proceed" at bounding box center [237, 197] width 20 height 8
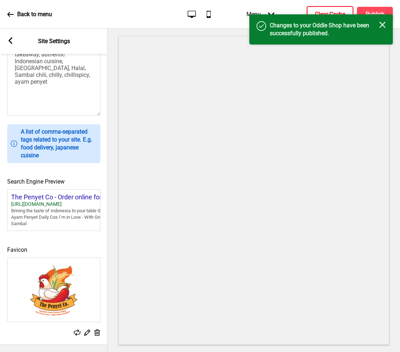
click at [331, 11] on h4 "Clear Cache" at bounding box center [330, 14] width 30 height 8
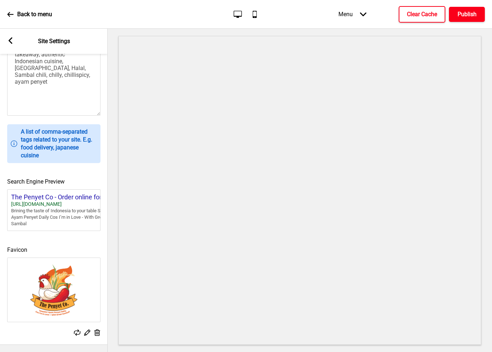
click at [469, 7] on button "Publish" at bounding box center [467, 14] width 36 height 15
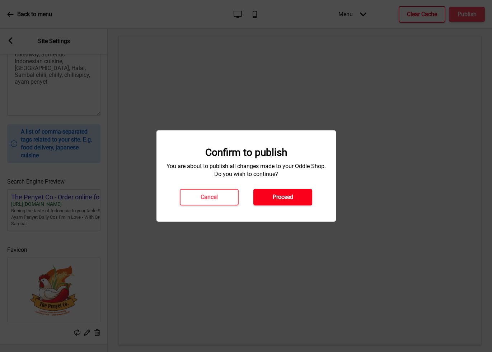
click at [277, 202] on button "Proceed" at bounding box center [282, 197] width 59 height 17
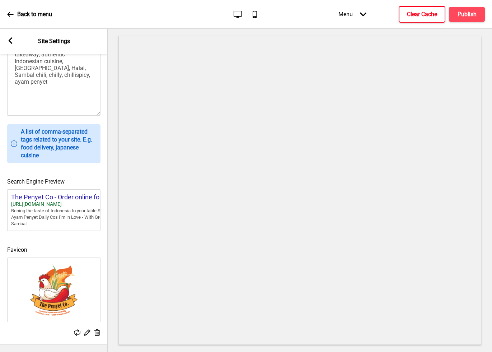
click at [237, 12] on icon "Desktop" at bounding box center [238, 14] width 10 height 10
click at [251, 14] on icon "Mobile" at bounding box center [255, 14] width 10 height 10
click at [237, 15] on icon "Desktop" at bounding box center [238, 14] width 10 height 10
click at [10, 38] on rect at bounding box center [10, 40] width 6 height 6
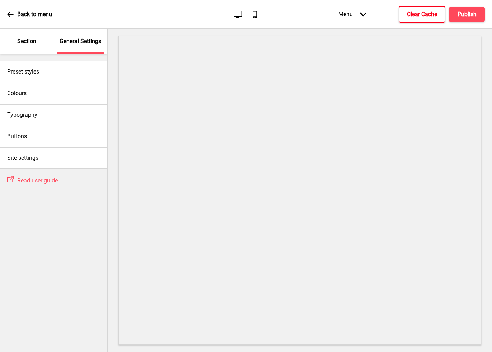
click at [20, 36] on div "Section" at bounding box center [27, 41] width 47 height 25
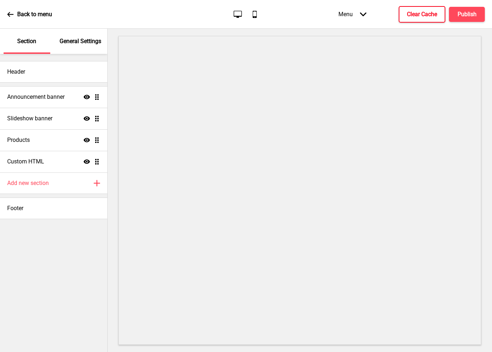
click at [76, 41] on p "General Settings" at bounding box center [81, 41] width 42 height 8
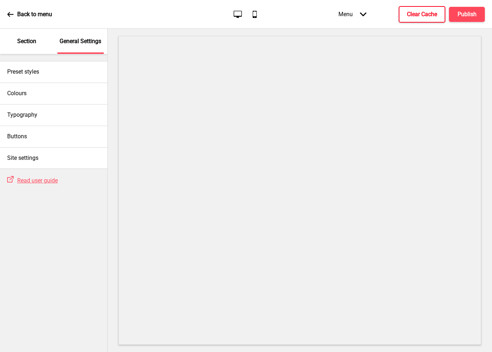
click at [9, 9] on div "Back to menu" at bounding box center [29, 14] width 45 height 19
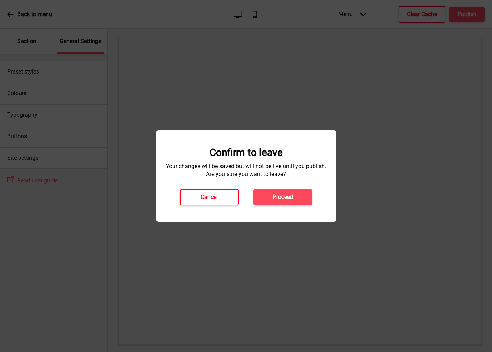
click at [220, 199] on button "Cancel" at bounding box center [209, 197] width 59 height 17
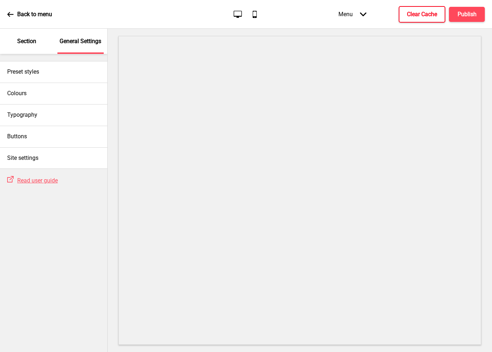
click at [427, 18] on h4 "Clear Cache" at bounding box center [422, 14] width 30 height 8
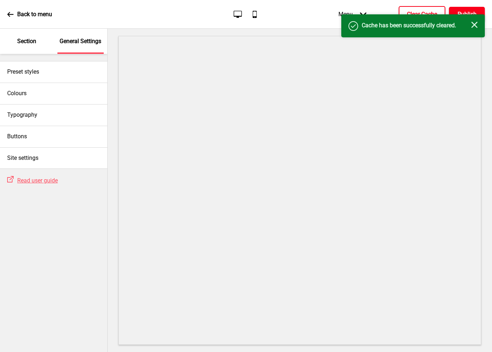
click at [461, 12] on h4 "Publish" at bounding box center [467, 14] width 19 height 8
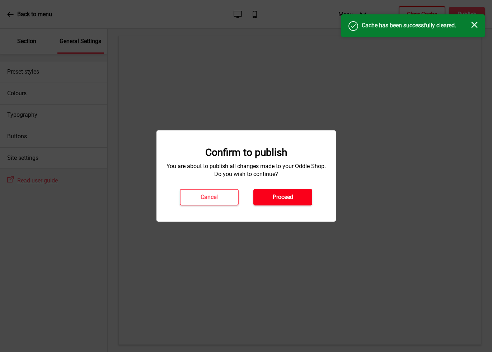
click at [273, 193] on h4 "Proceed" at bounding box center [283, 197] width 20 height 8
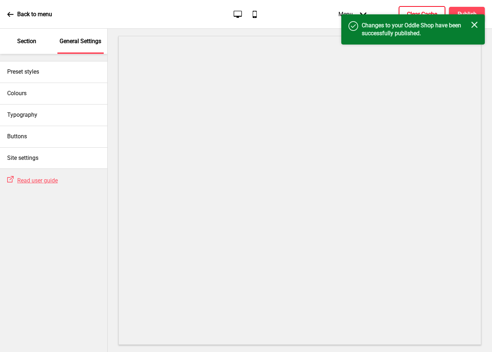
click at [7, 16] on icon at bounding box center [10, 14] width 6 height 6
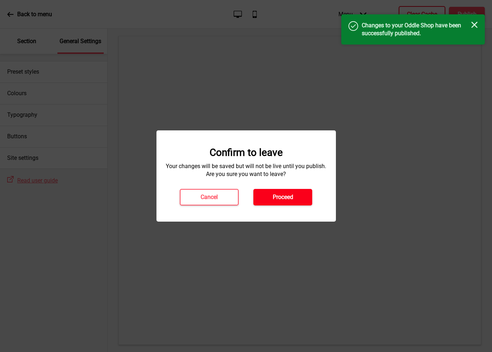
click at [284, 200] on h4 "Proceed" at bounding box center [283, 197] width 20 height 8
